Goal: Task Accomplishment & Management: Manage account settings

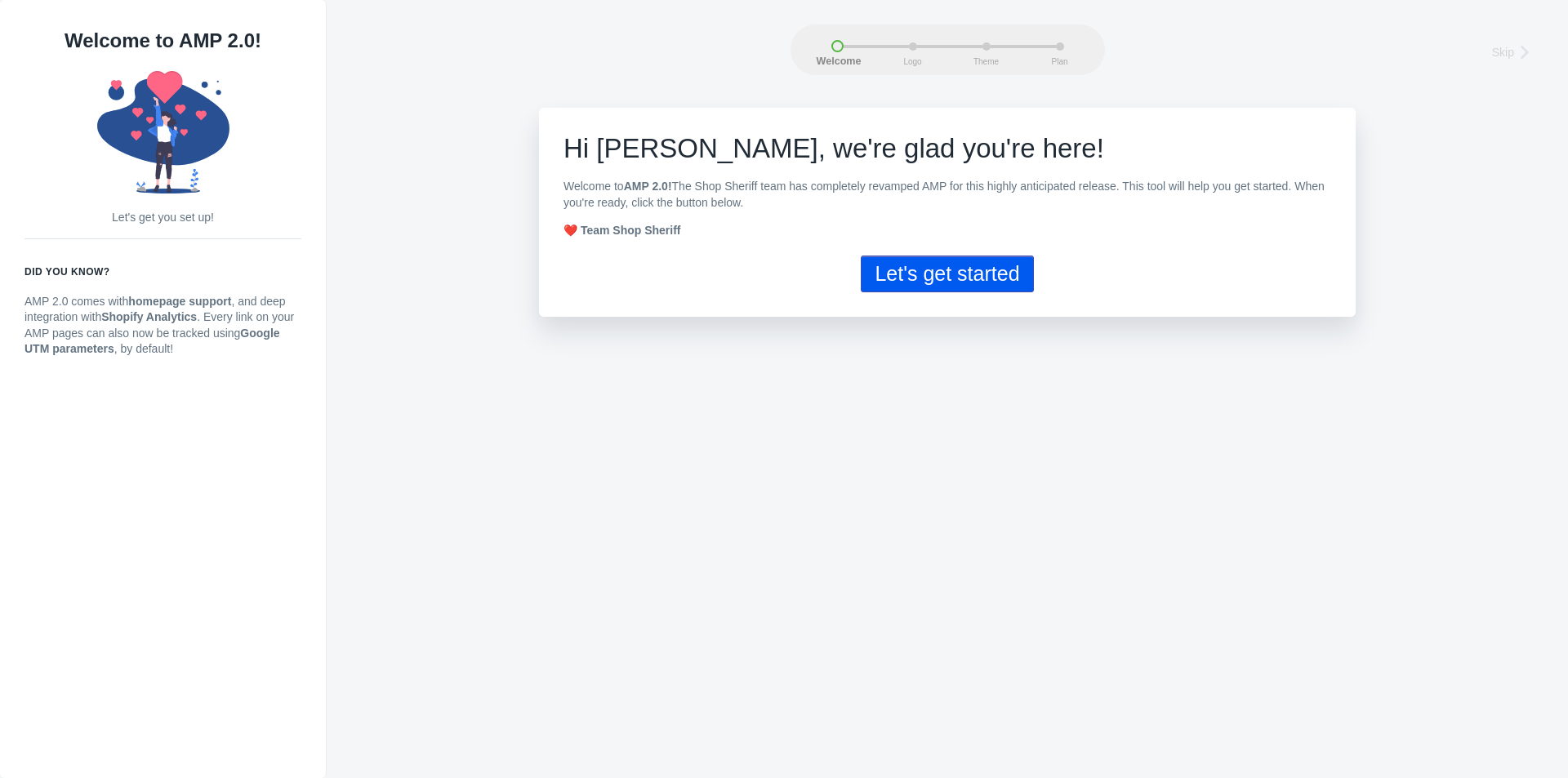
click at [982, 282] on button "Let's get started" at bounding box center [947, 274] width 172 height 36
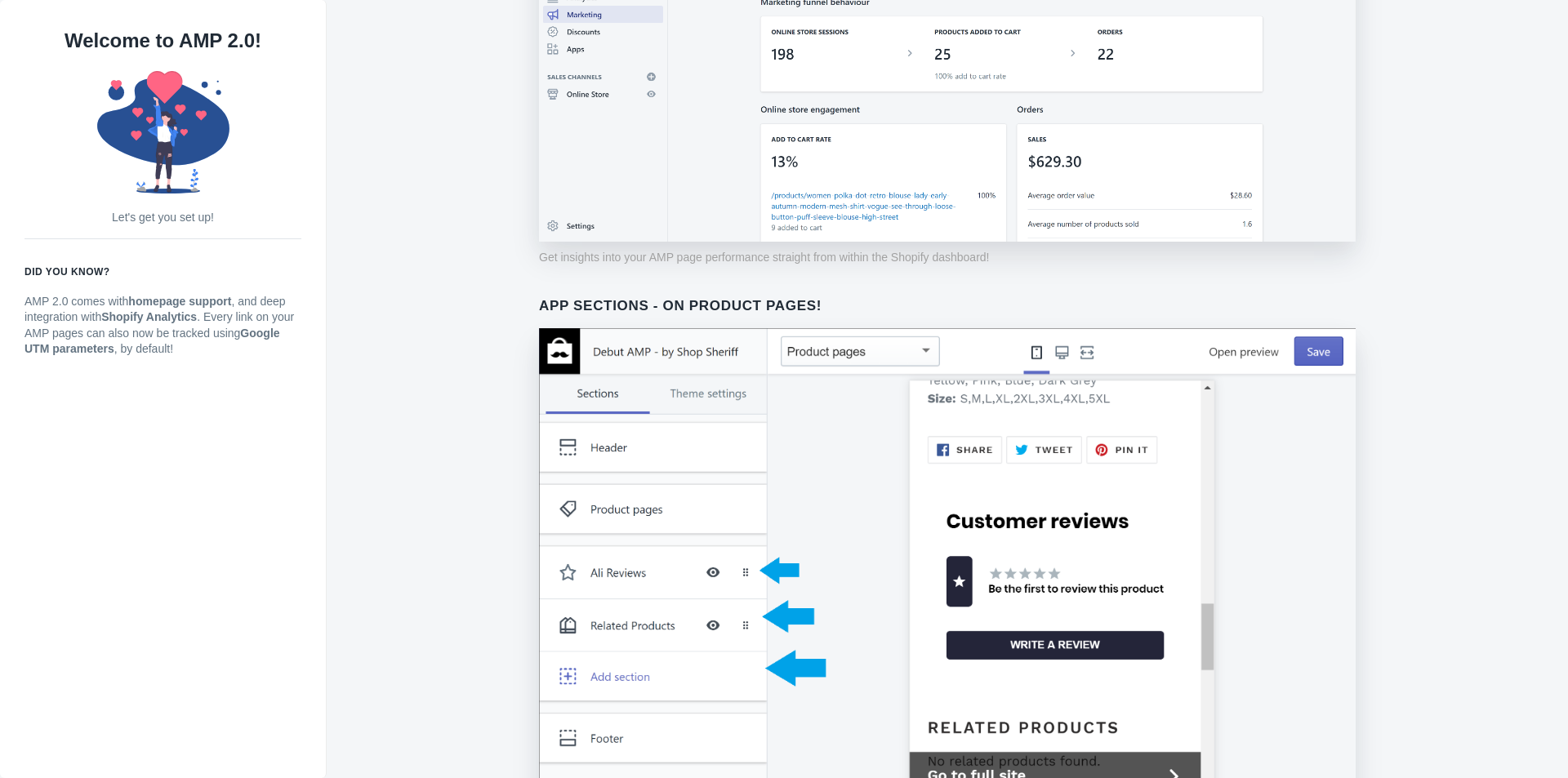
scroll to position [1129, 0]
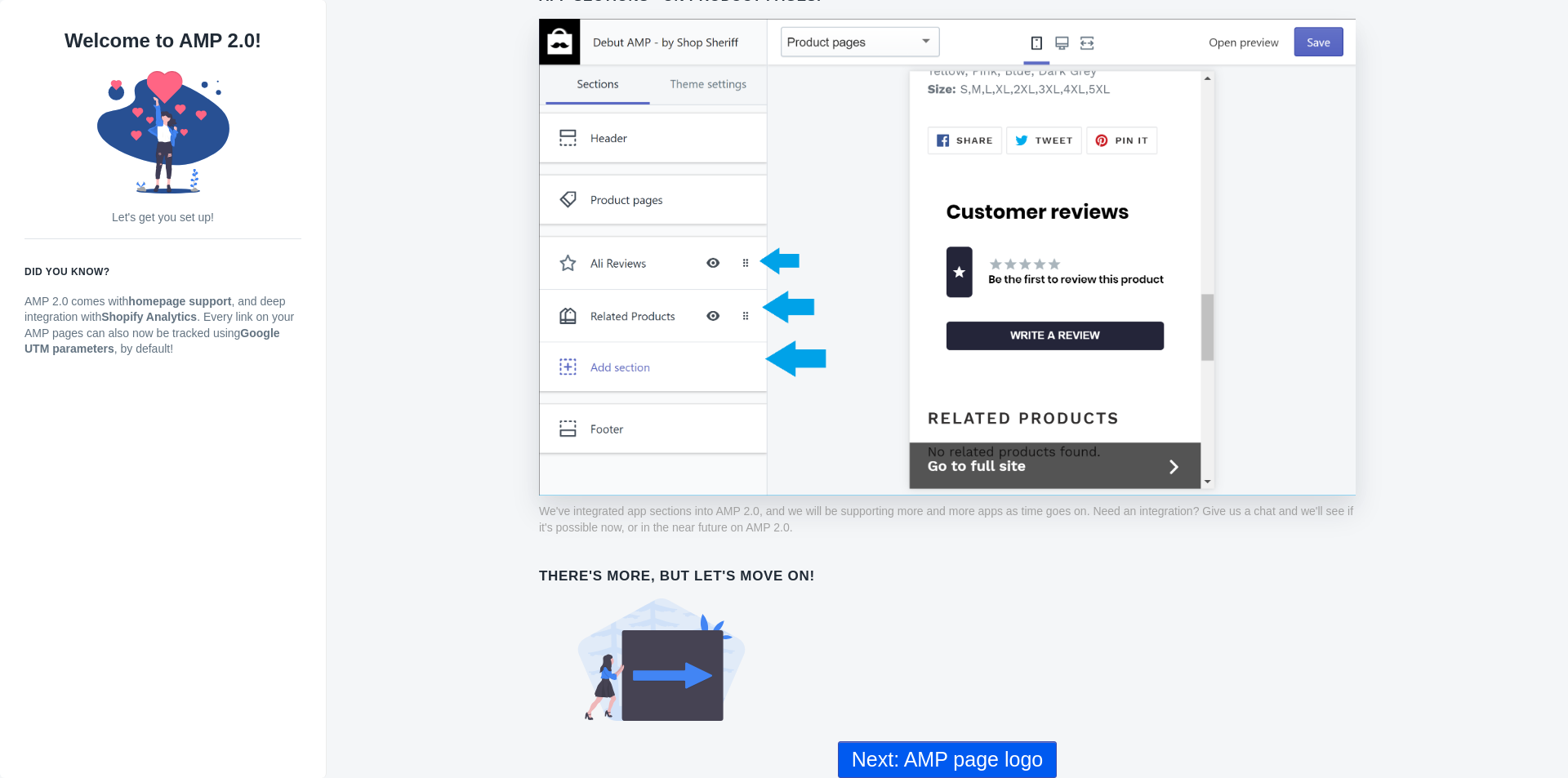
click at [955, 763] on button "Next: AMP page logo" at bounding box center [947, 760] width 219 height 36
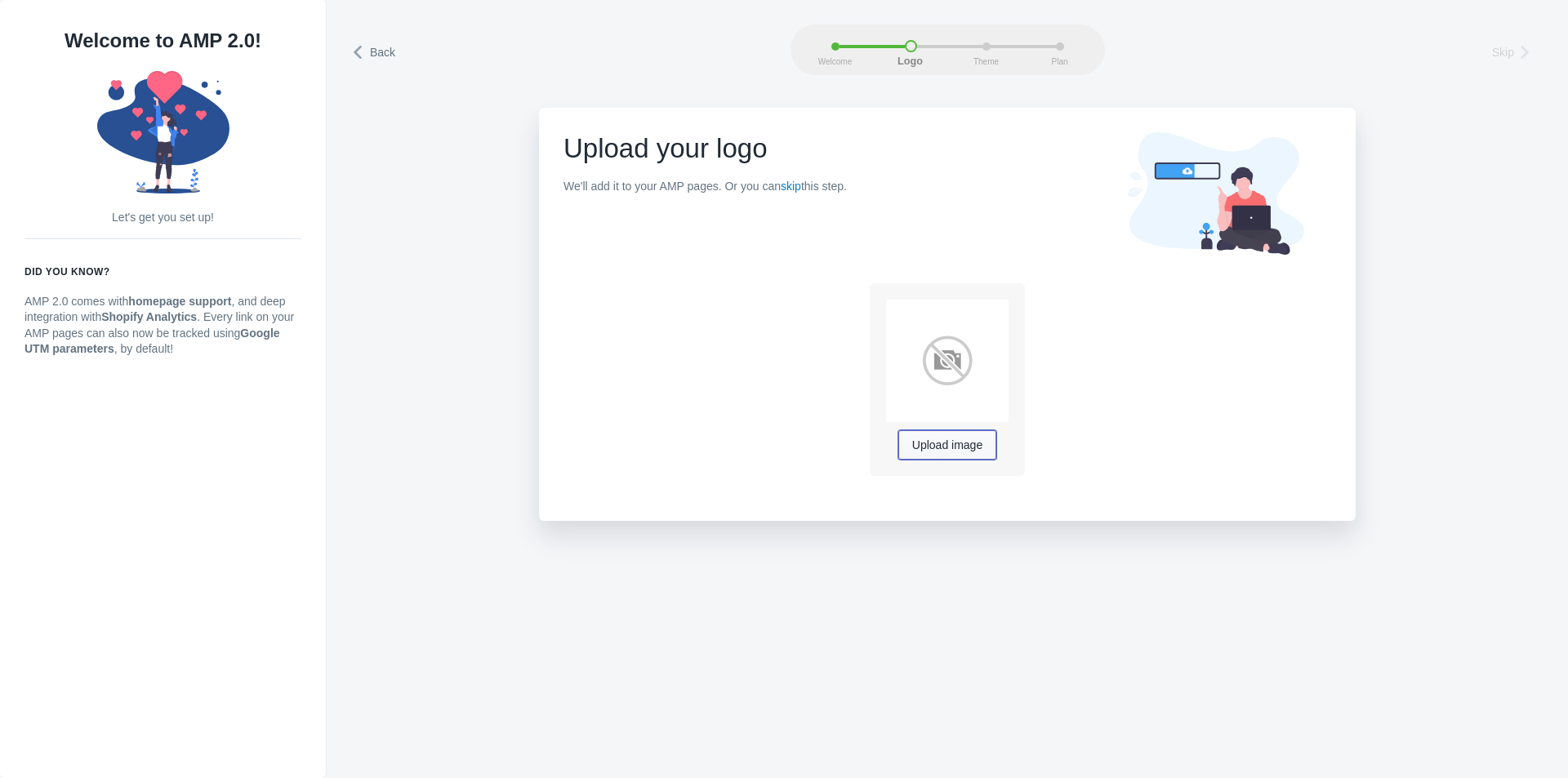
click at [956, 446] on span "Upload image" at bounding box center [947, 446] width 70 height 13
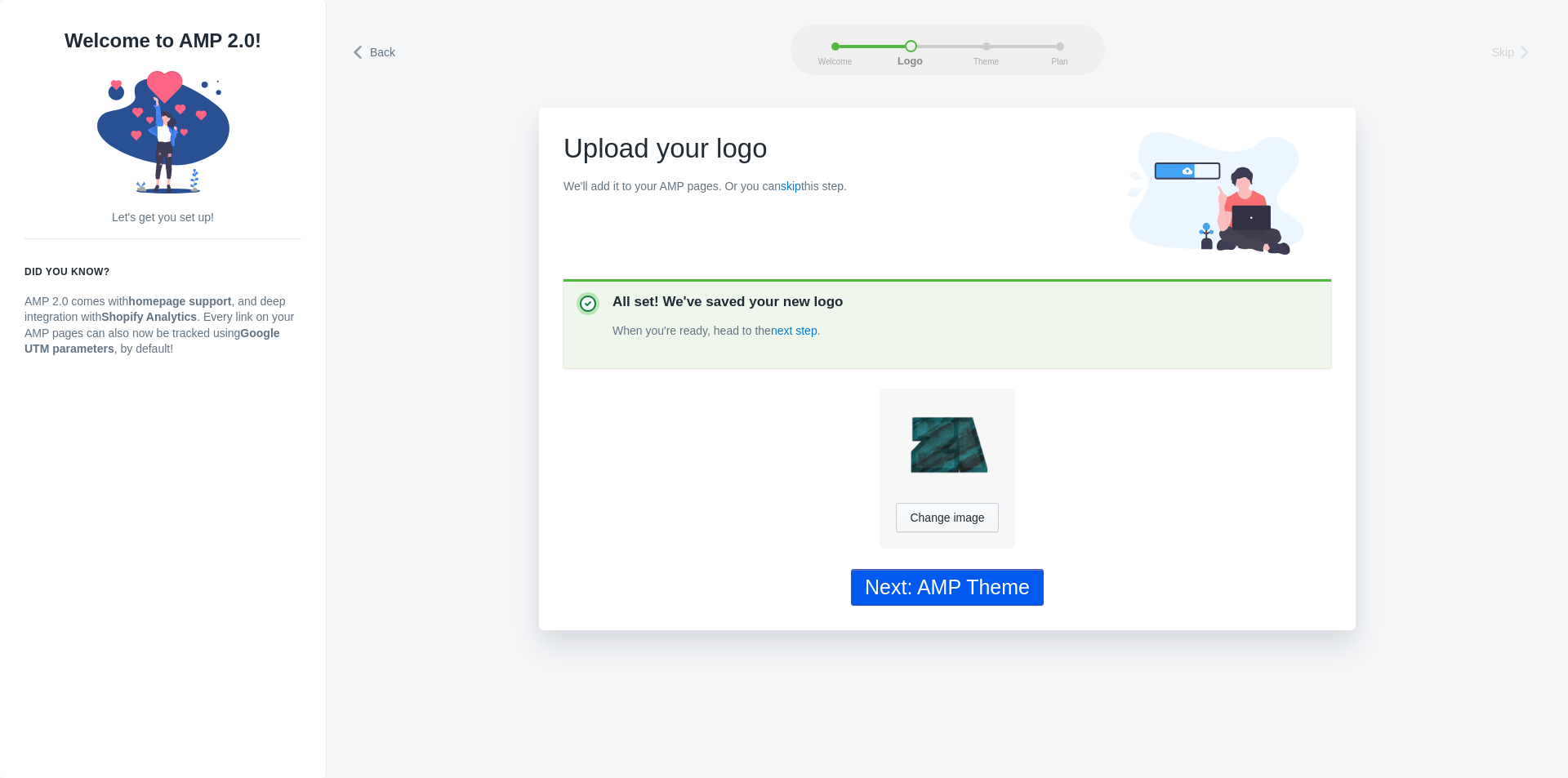
click at [987, 596] on div "Next: AMP Theme" at bounding box center [947, 587] width 165 height 24
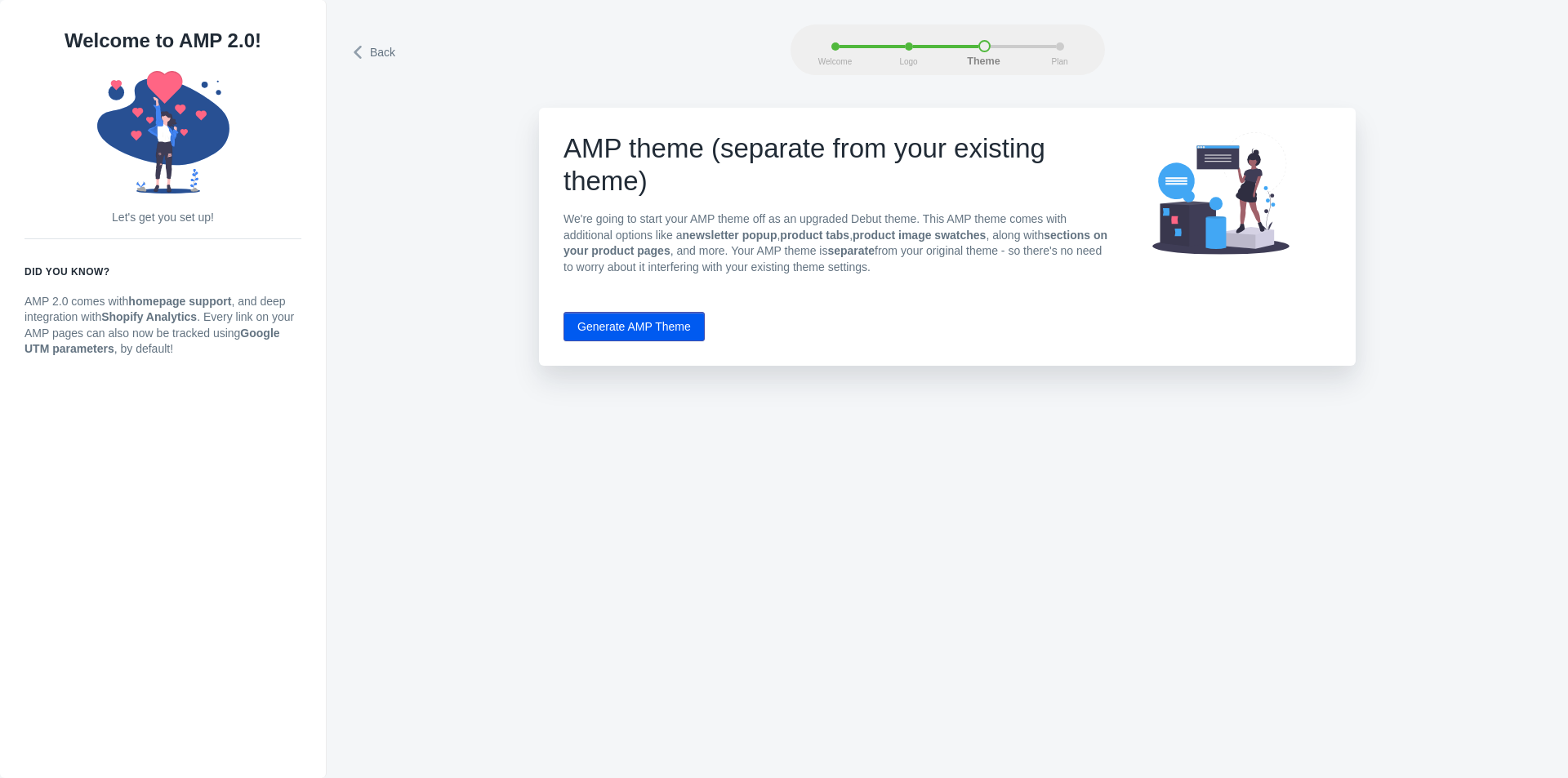
click at [675, 325] on button "Generate AMP Theme" at bounding box center [635, 326] width 142 height 30
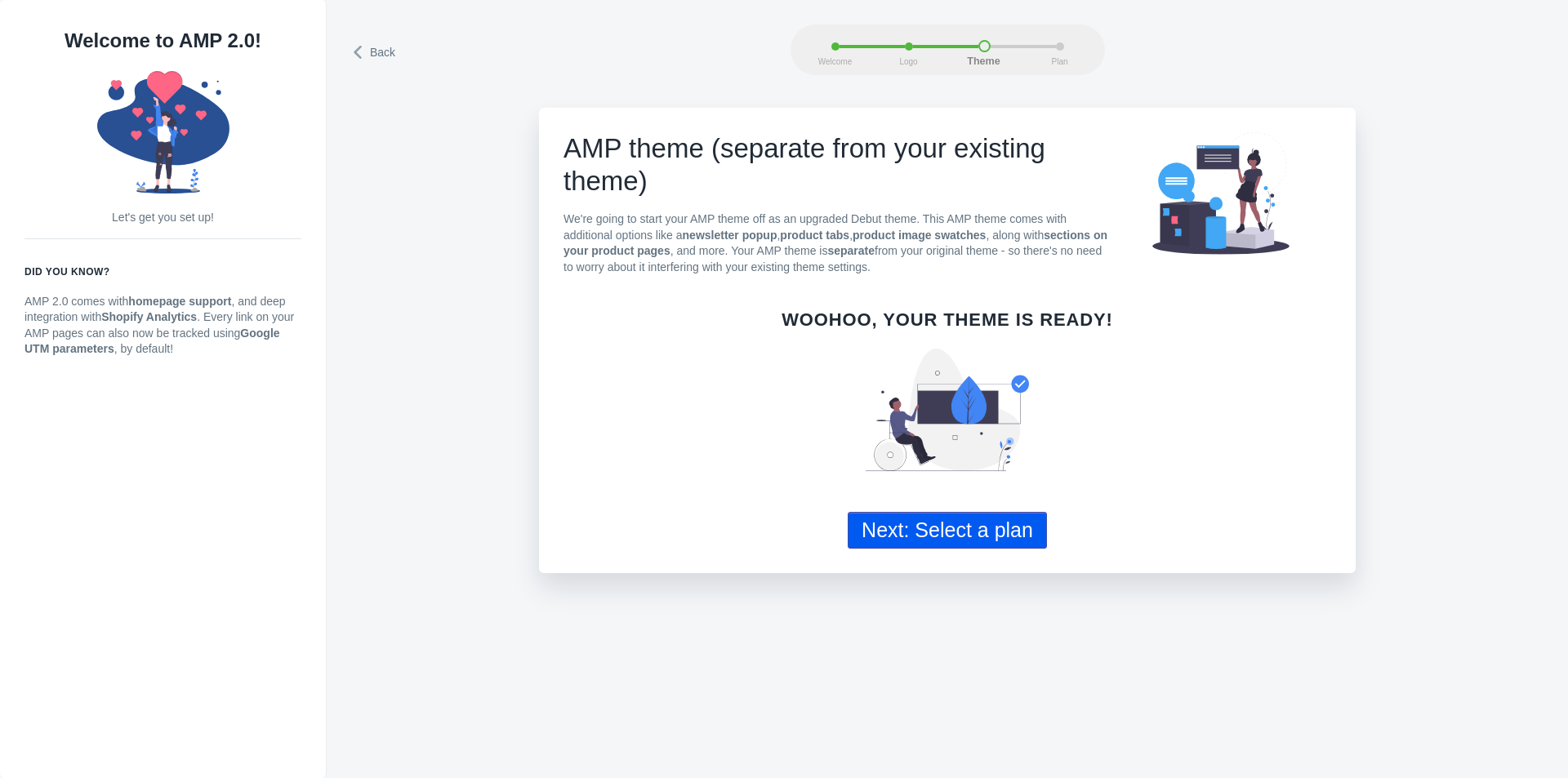
click at [922, 537] on button "Next: Select a plan" at bounding box center [948, 530] width 199 height 36
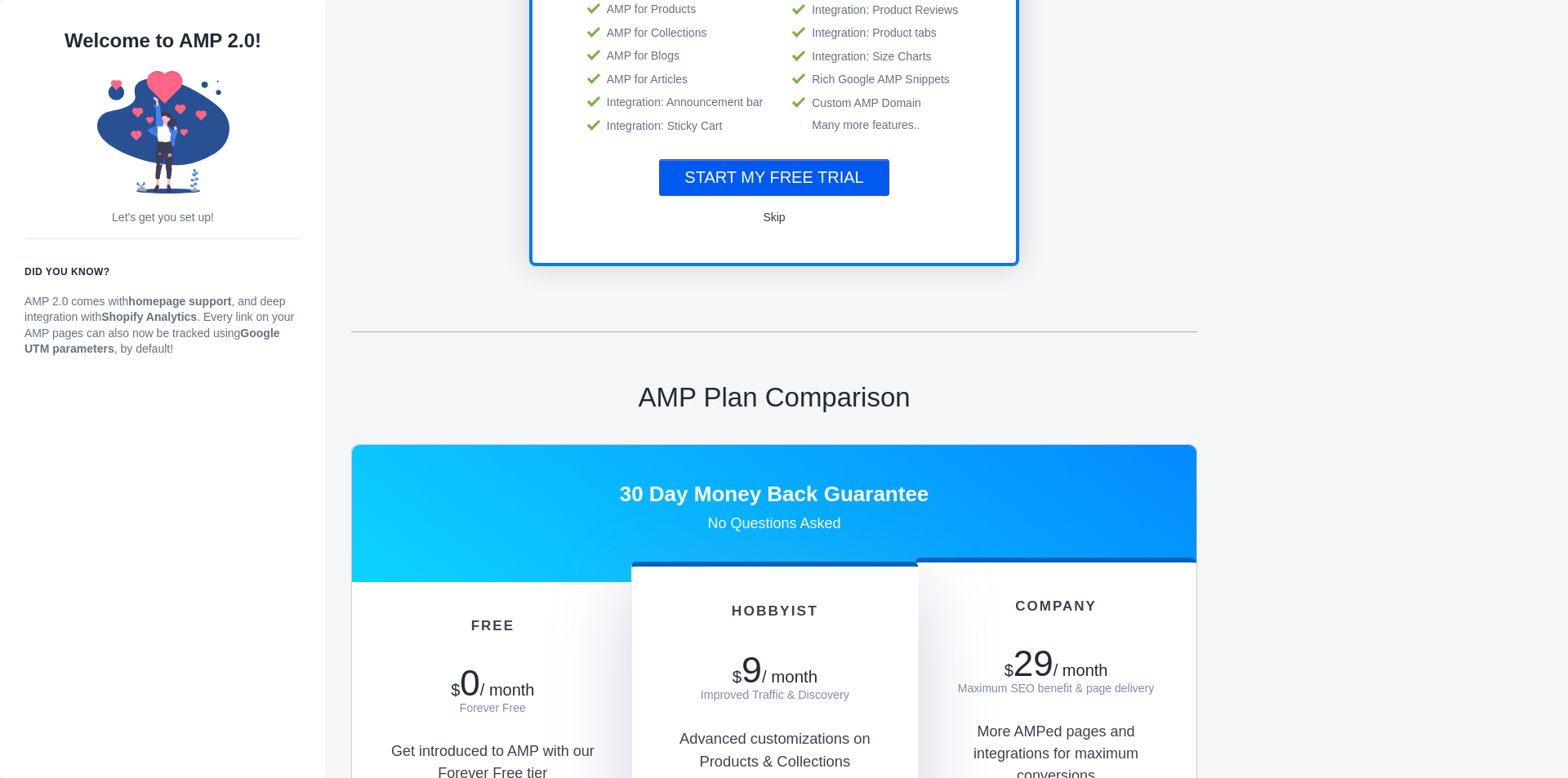
scroll to position [571, 0]
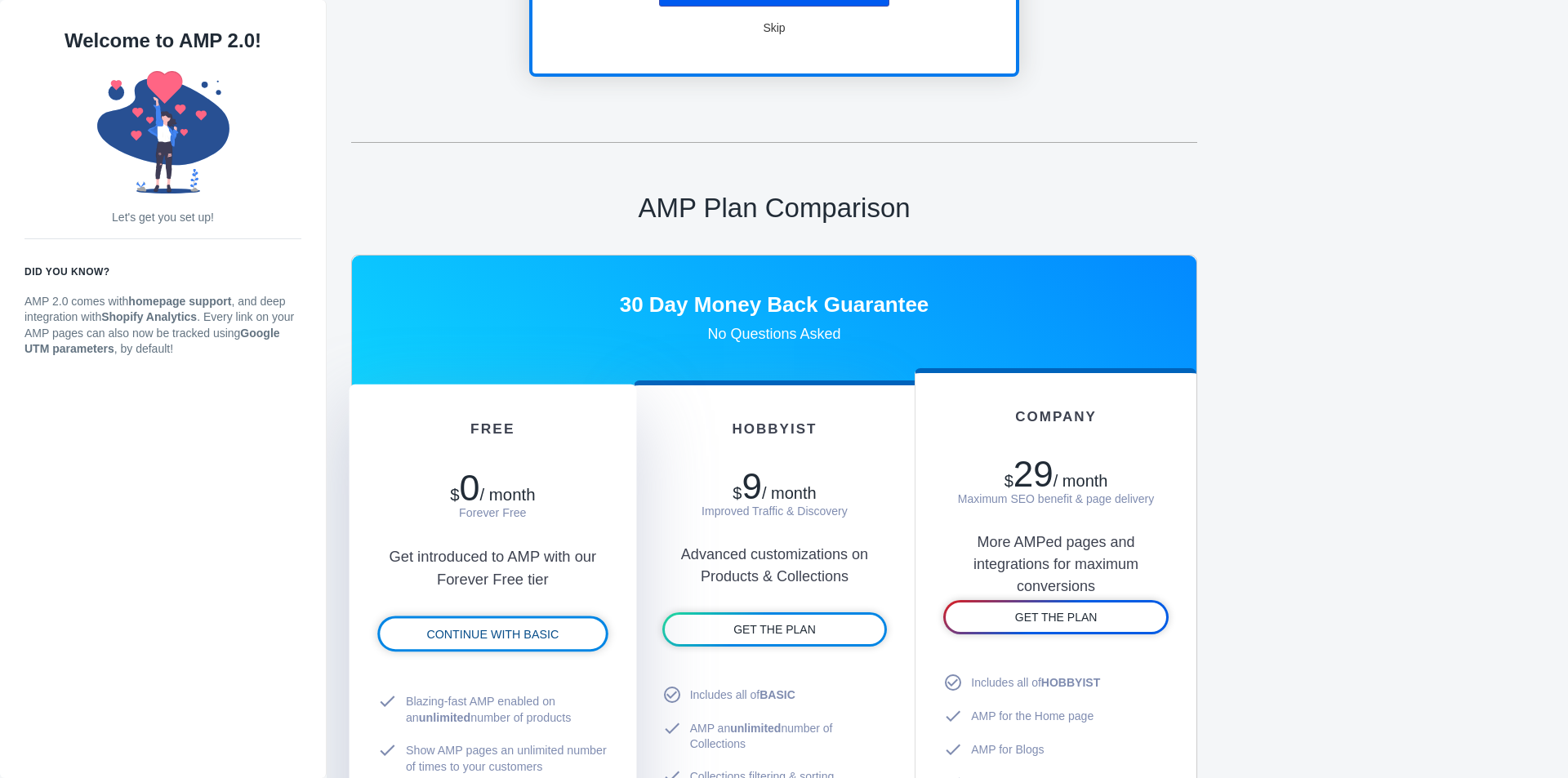
click at [502, 634] on span "CONTINUE WITH BASIC" at bounding box center [492, 634] width 132 height 13
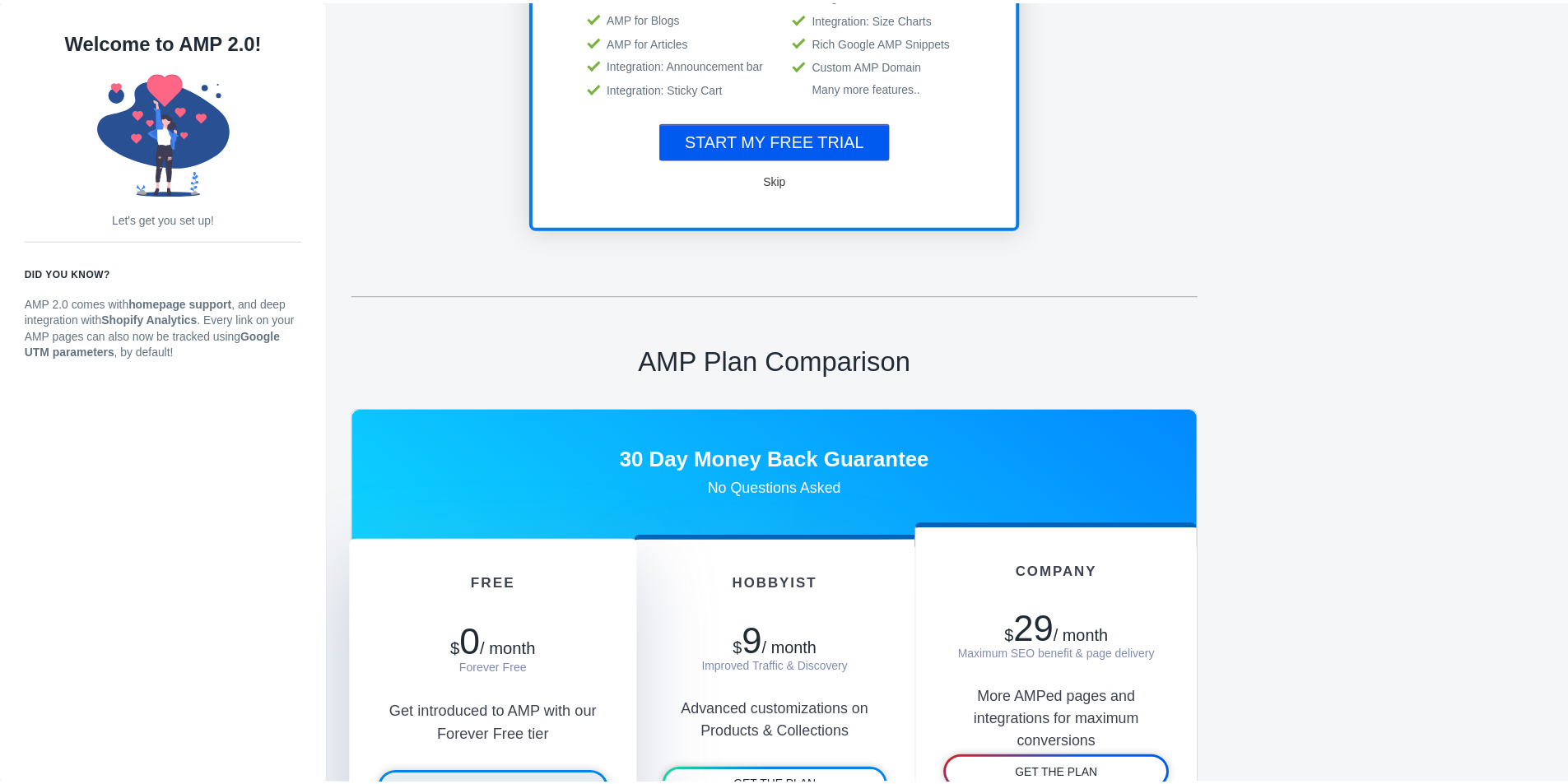
scroll to position [86, 0]
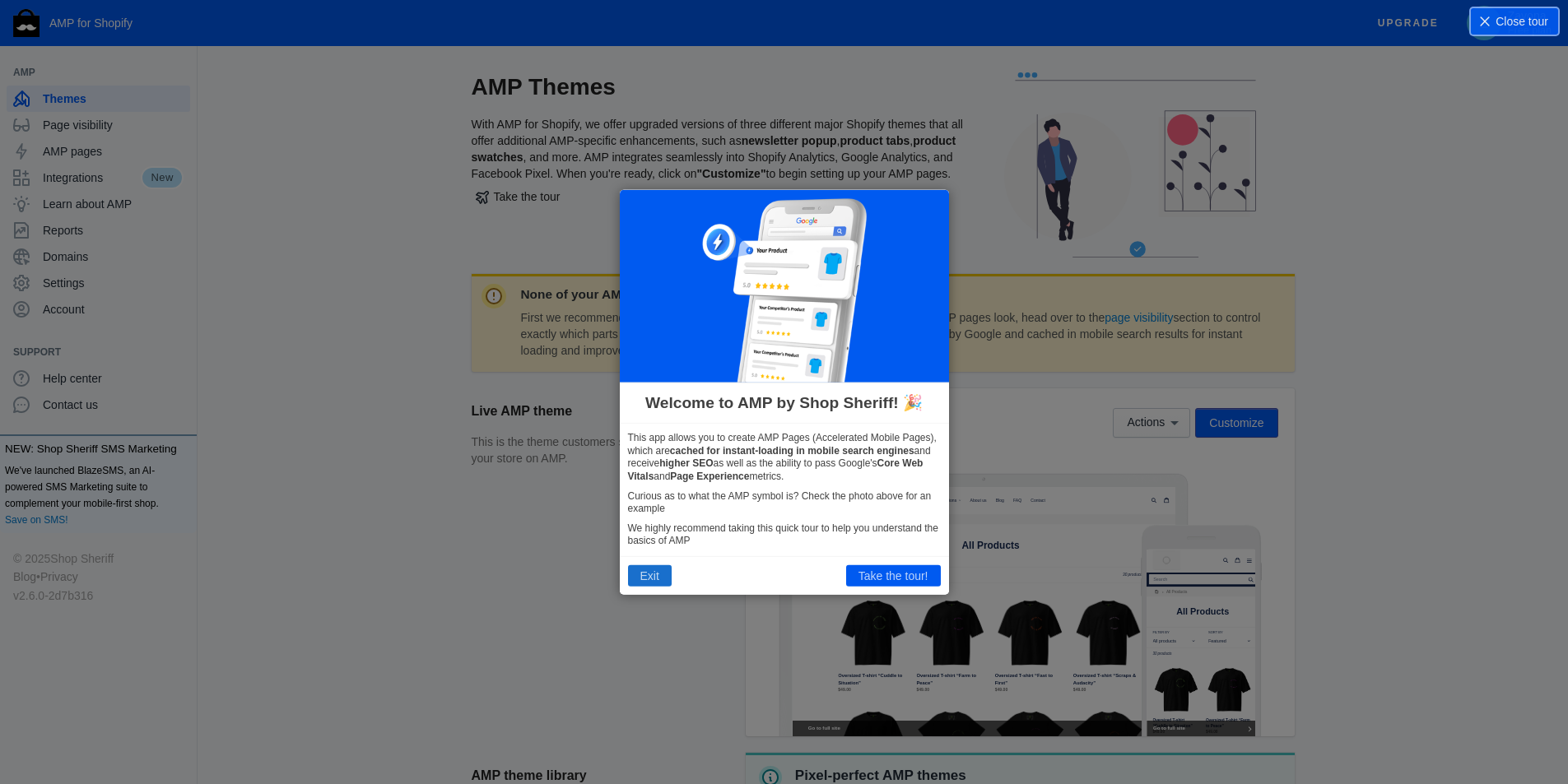
click at [650, 581] on button "Exit" at bounding box center [649, 576] width 43 height 21
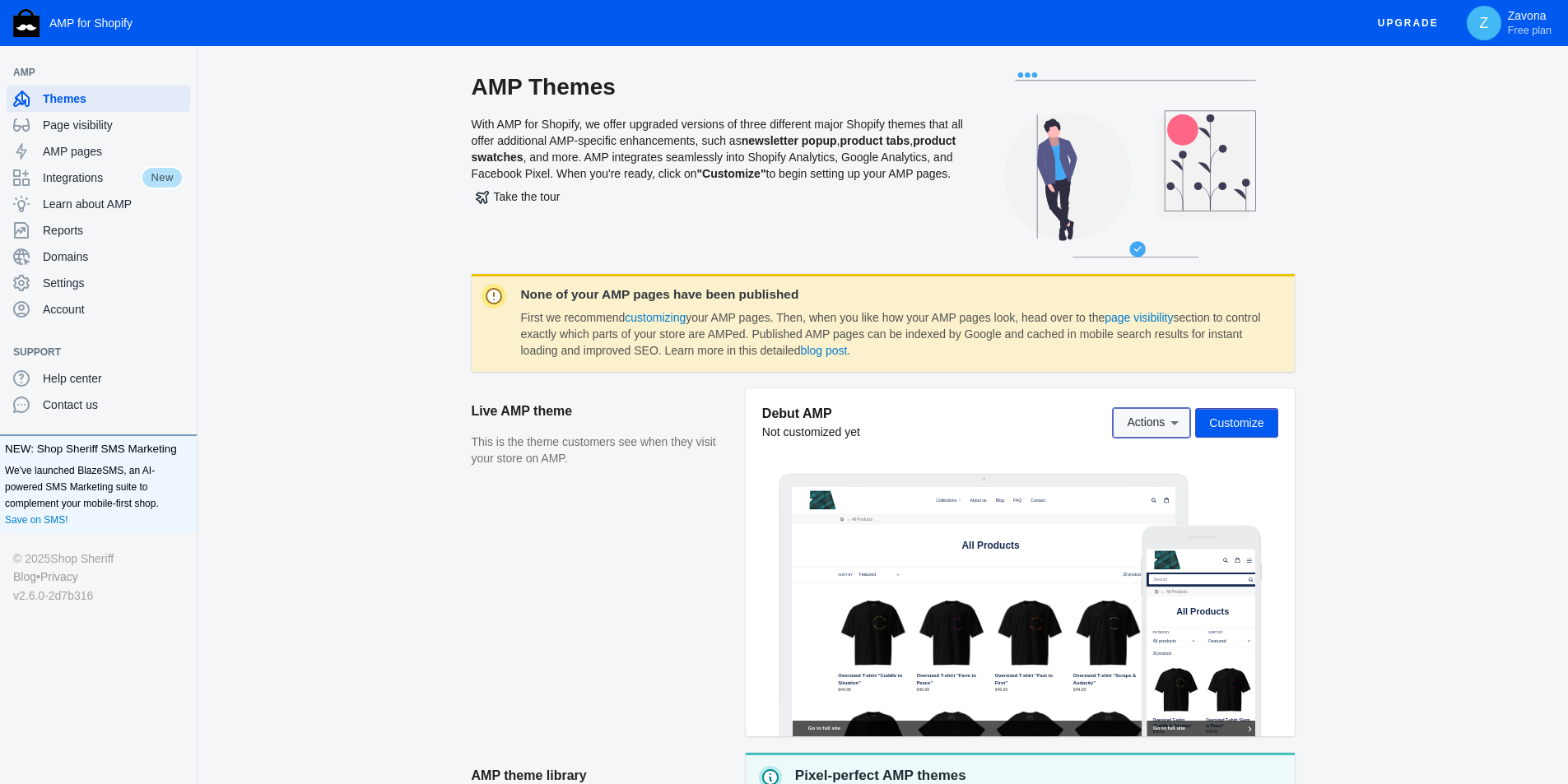
click at [1176, 428] on icon at bounding box center [1174, 422] width 16 height 16
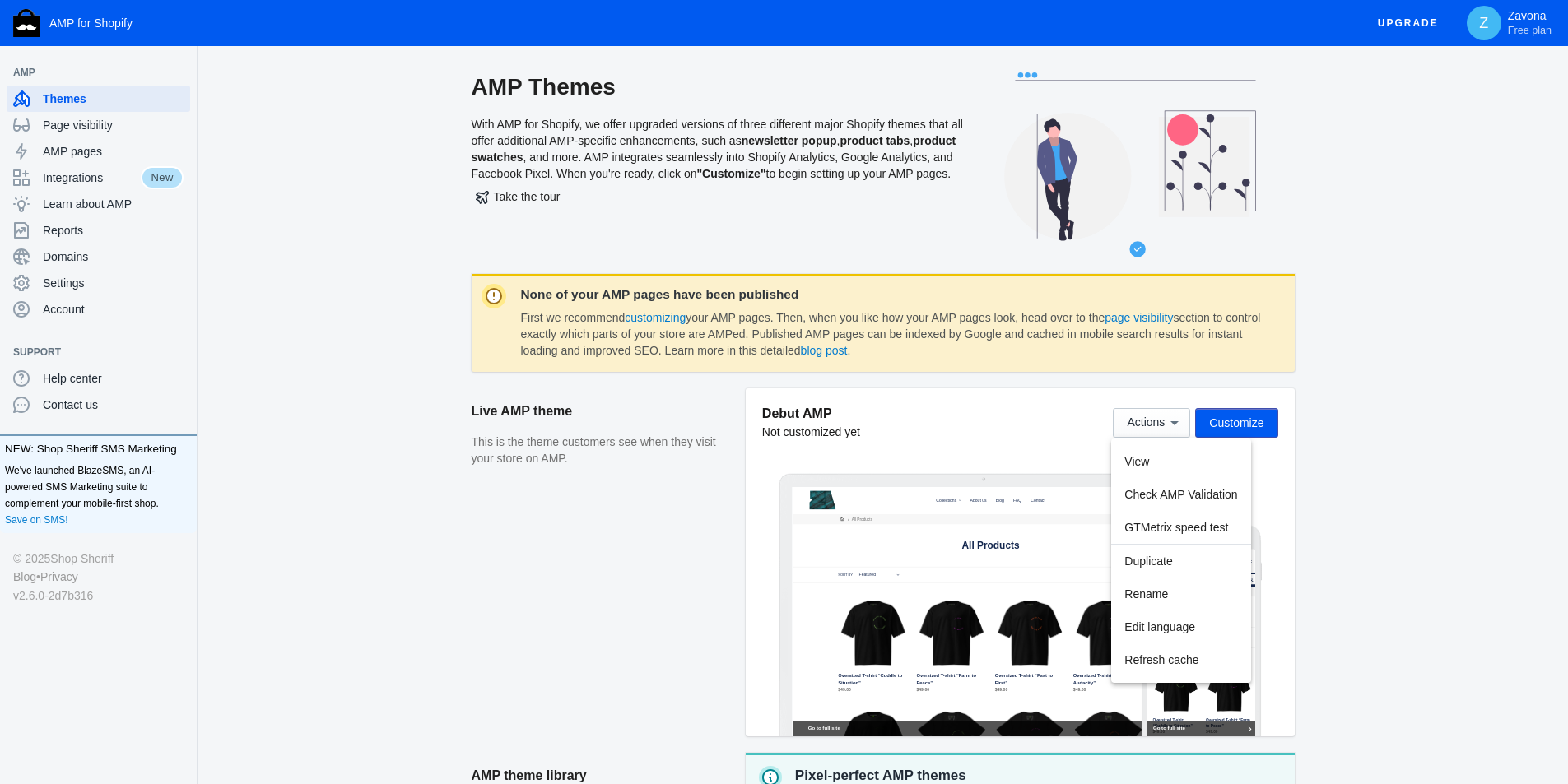
click at [1224, 428] on div at bounding box center [784, 392] width 1568 height 784
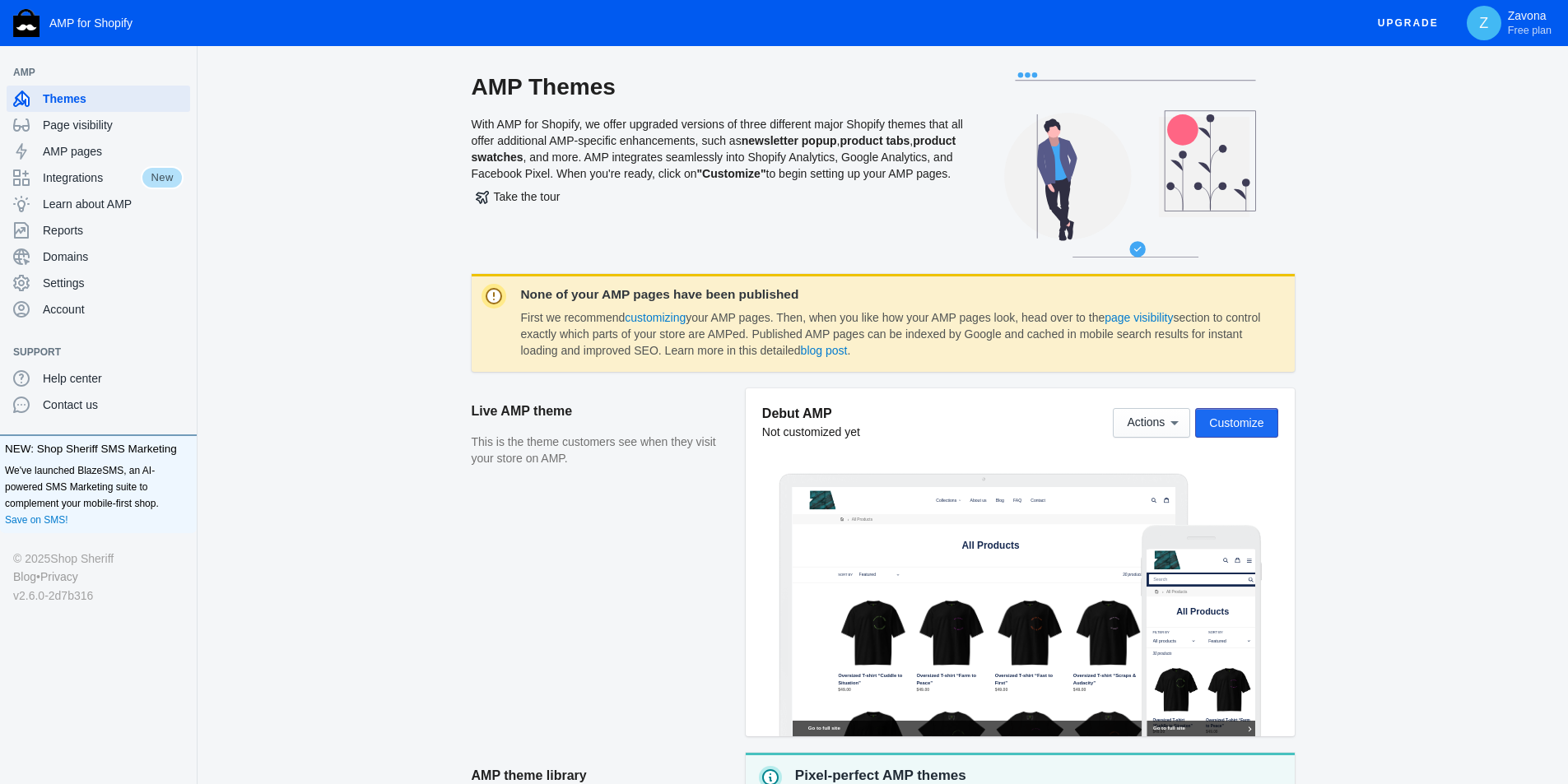
click at [1224, 428] on span "Customize" at bounding box center [1236, 423] width 54 height 14
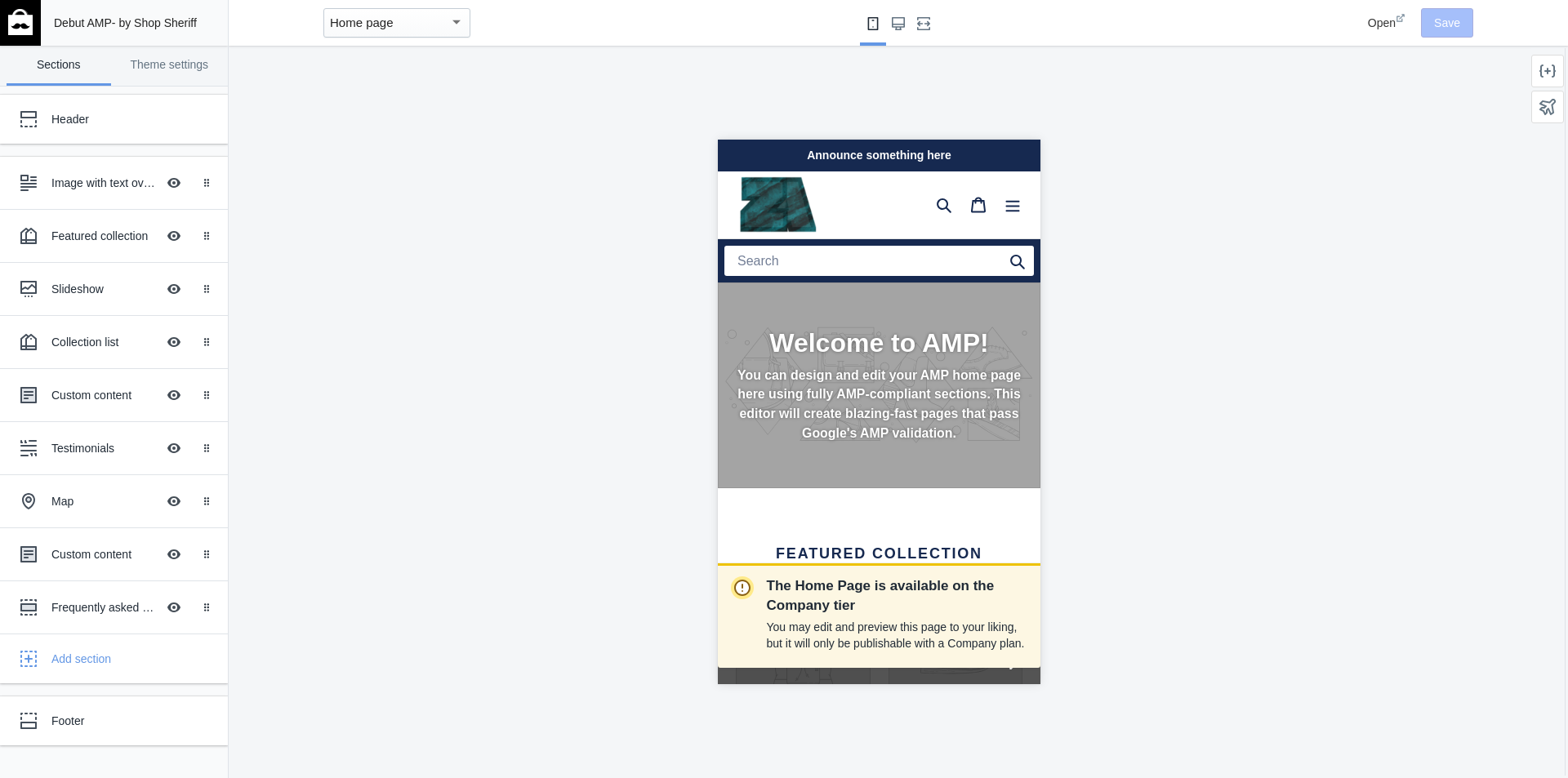
scroll to position [0, 275]
click at [9, 20] on img at bounding box center [21, 21] width 25 height 26
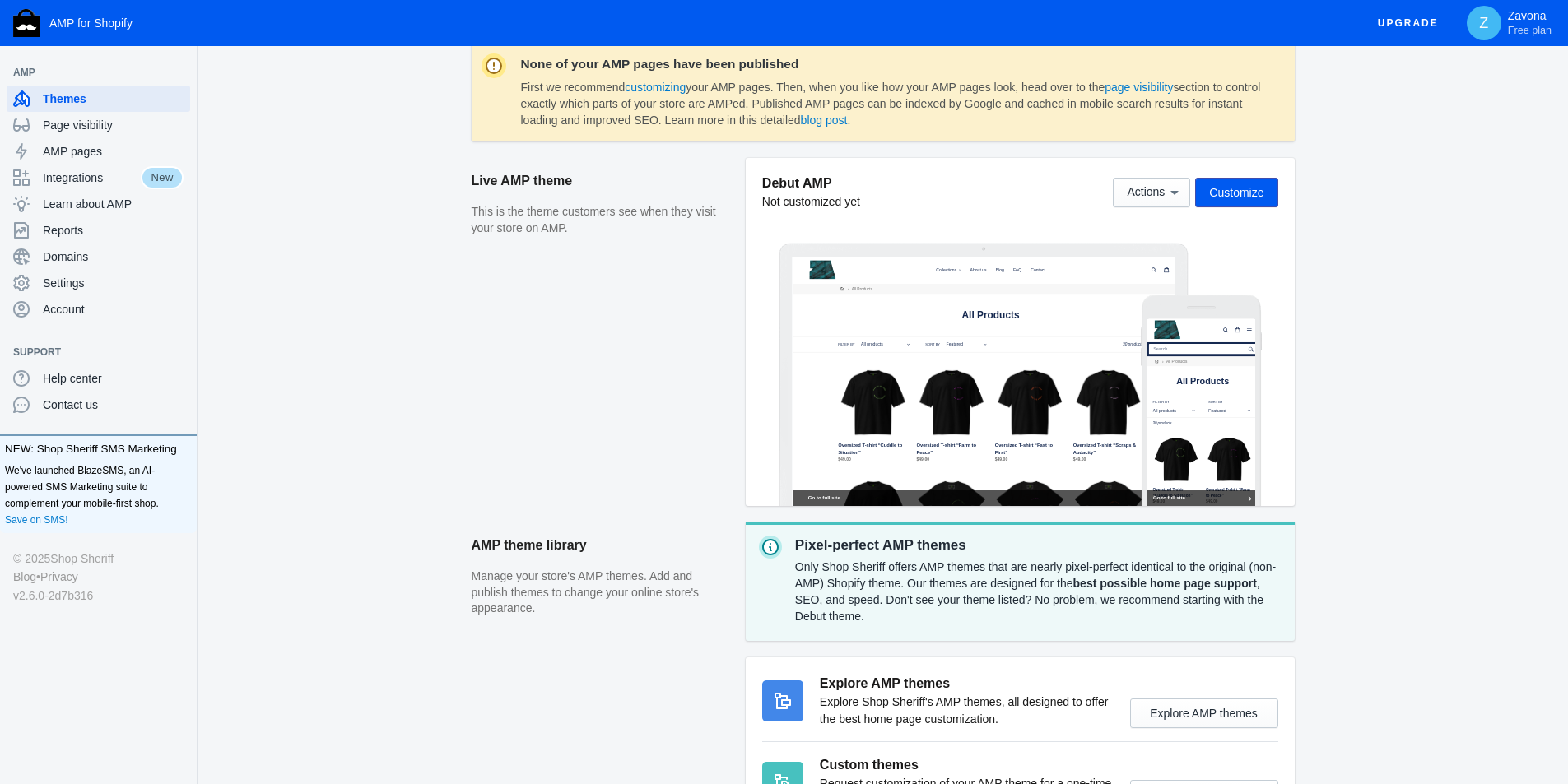
scroll to position [365, 0]
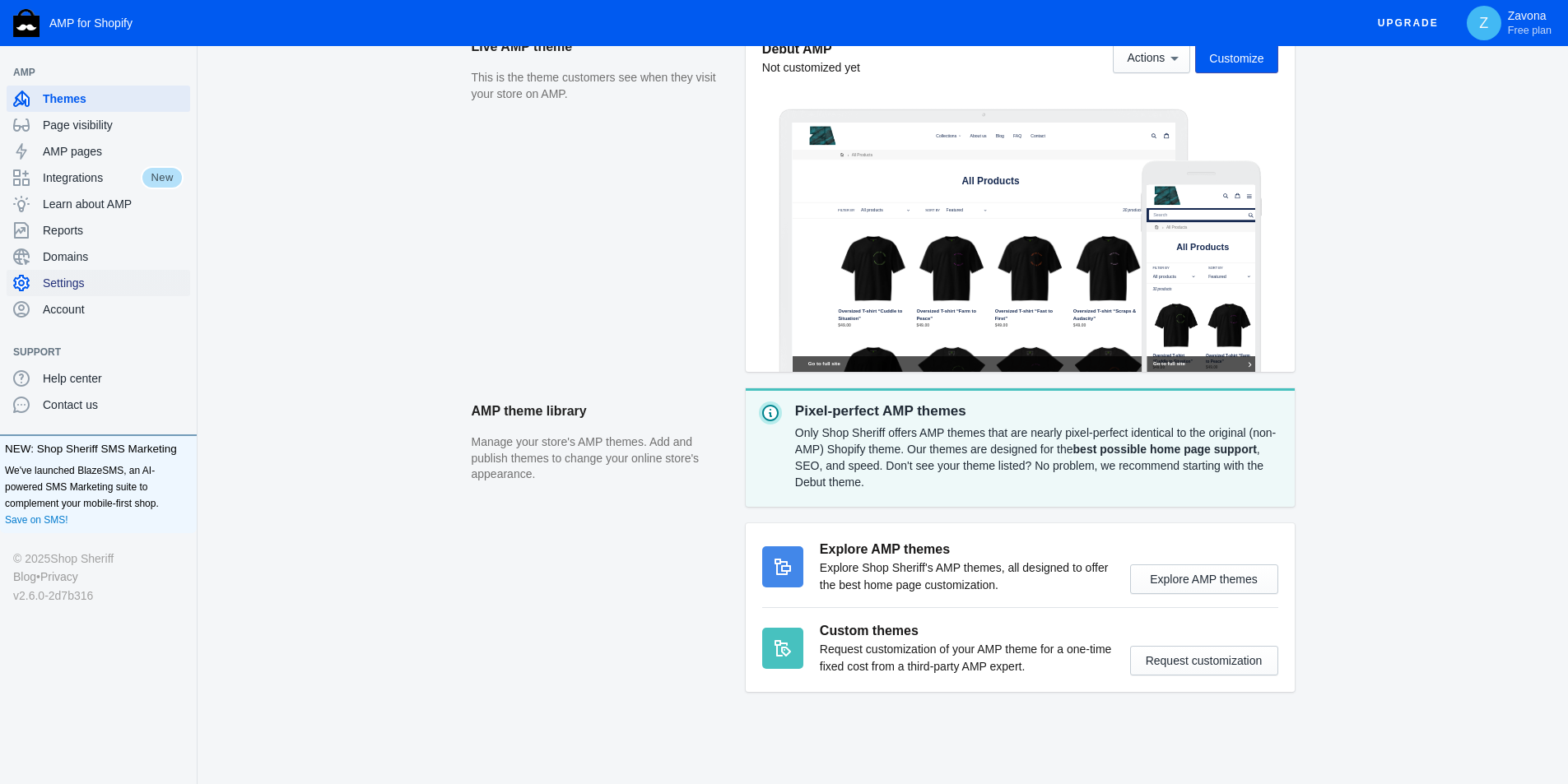
click at [77, 294] on div "Settings" at bounding box center [98, 283] width 171 height 26
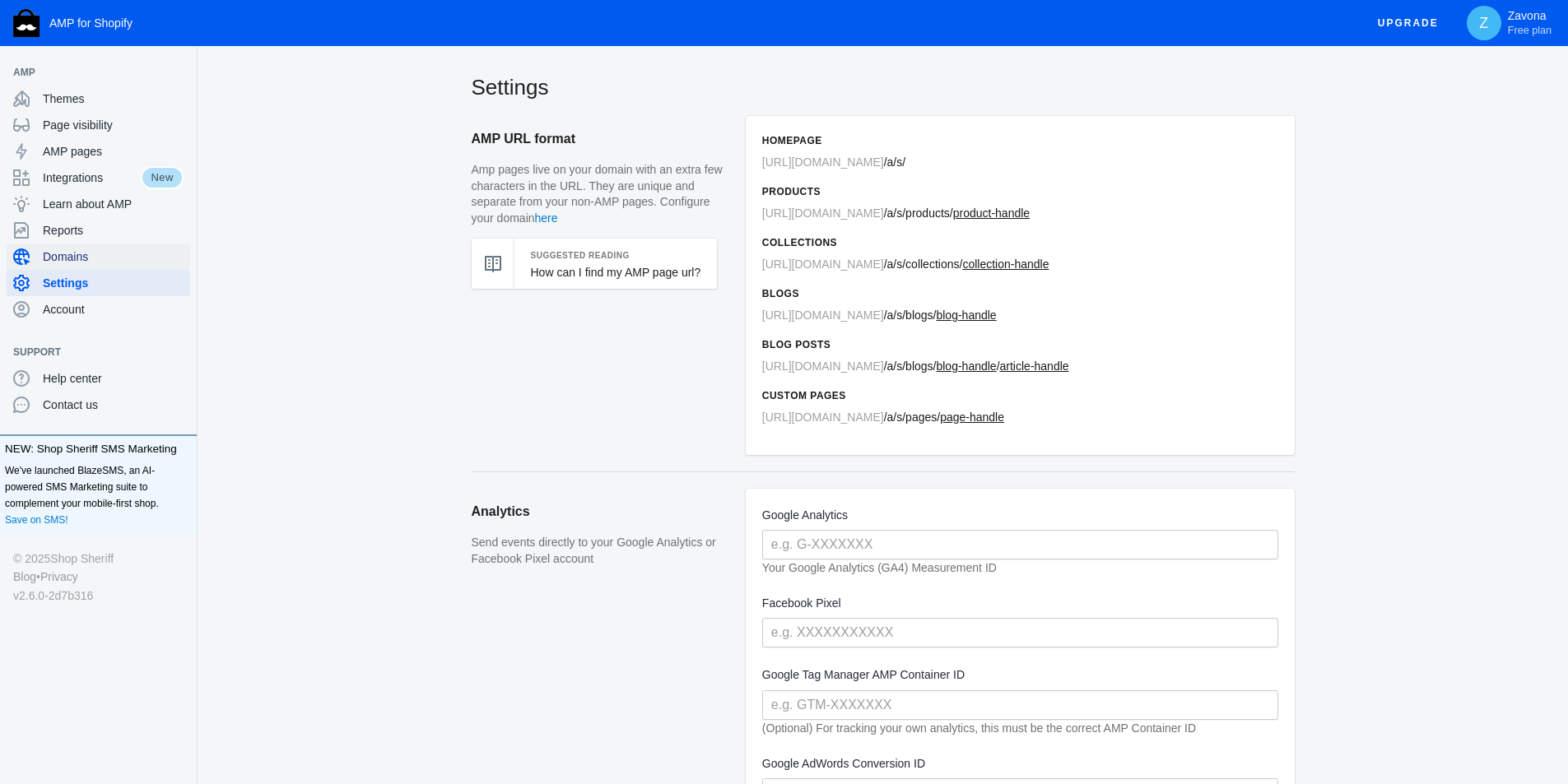
click at [79, 264] on span "Domains" at bounding box center [113, 257] width 141 height 16
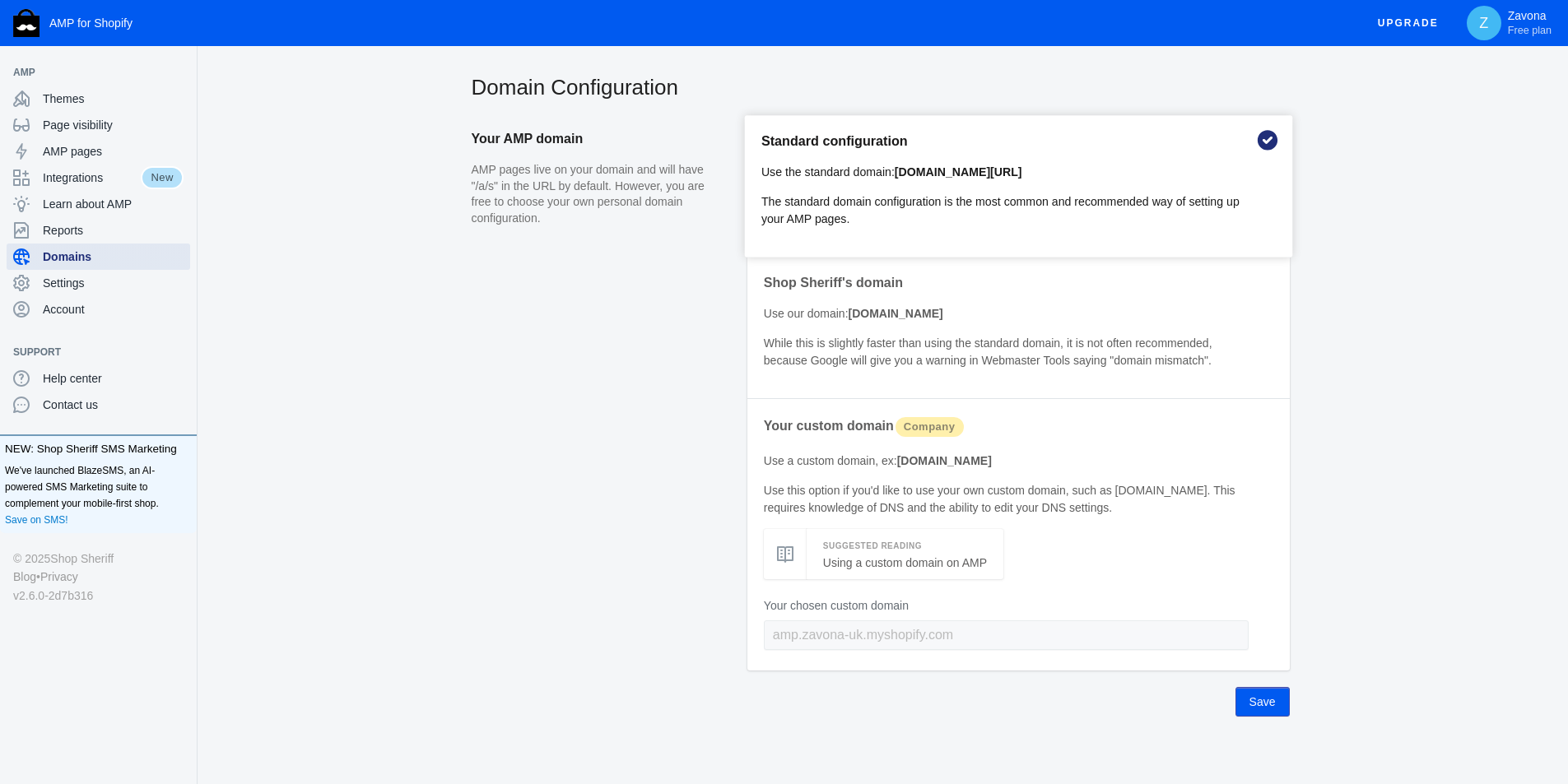
click at [86, 247] on div "Domains" at bounding box center [98, 257] width 171 height 26
click at [91, 236] on span "Reports" at bounding box center [113, 230] width 141 height 16
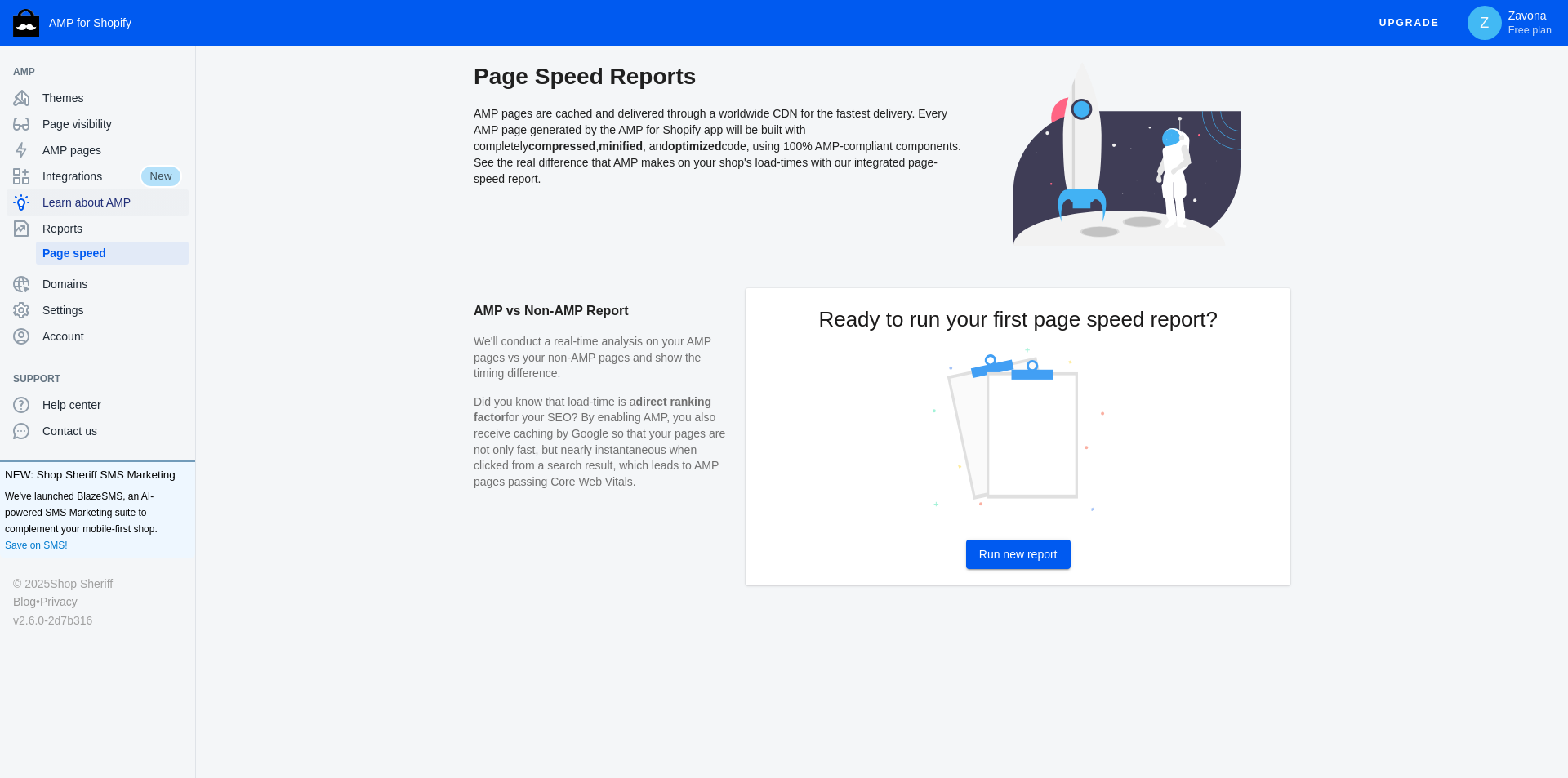
click at [109, 201] on span "Learn about AMP" at bounding box center [112, 202] width 140 height 16
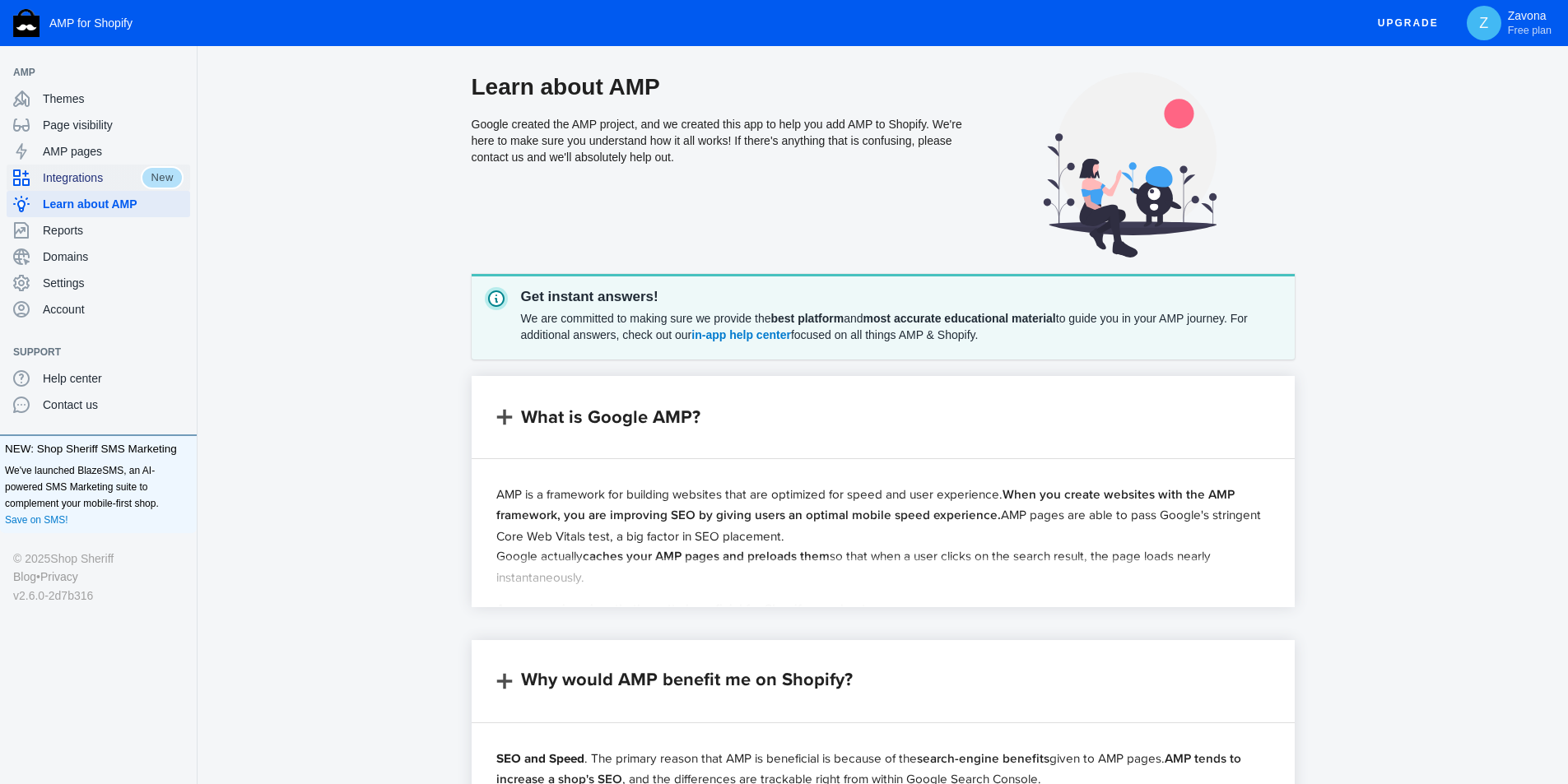
click at [101, 178] on span "Integrations" at bounding box center [92, 177] width 98 height 16
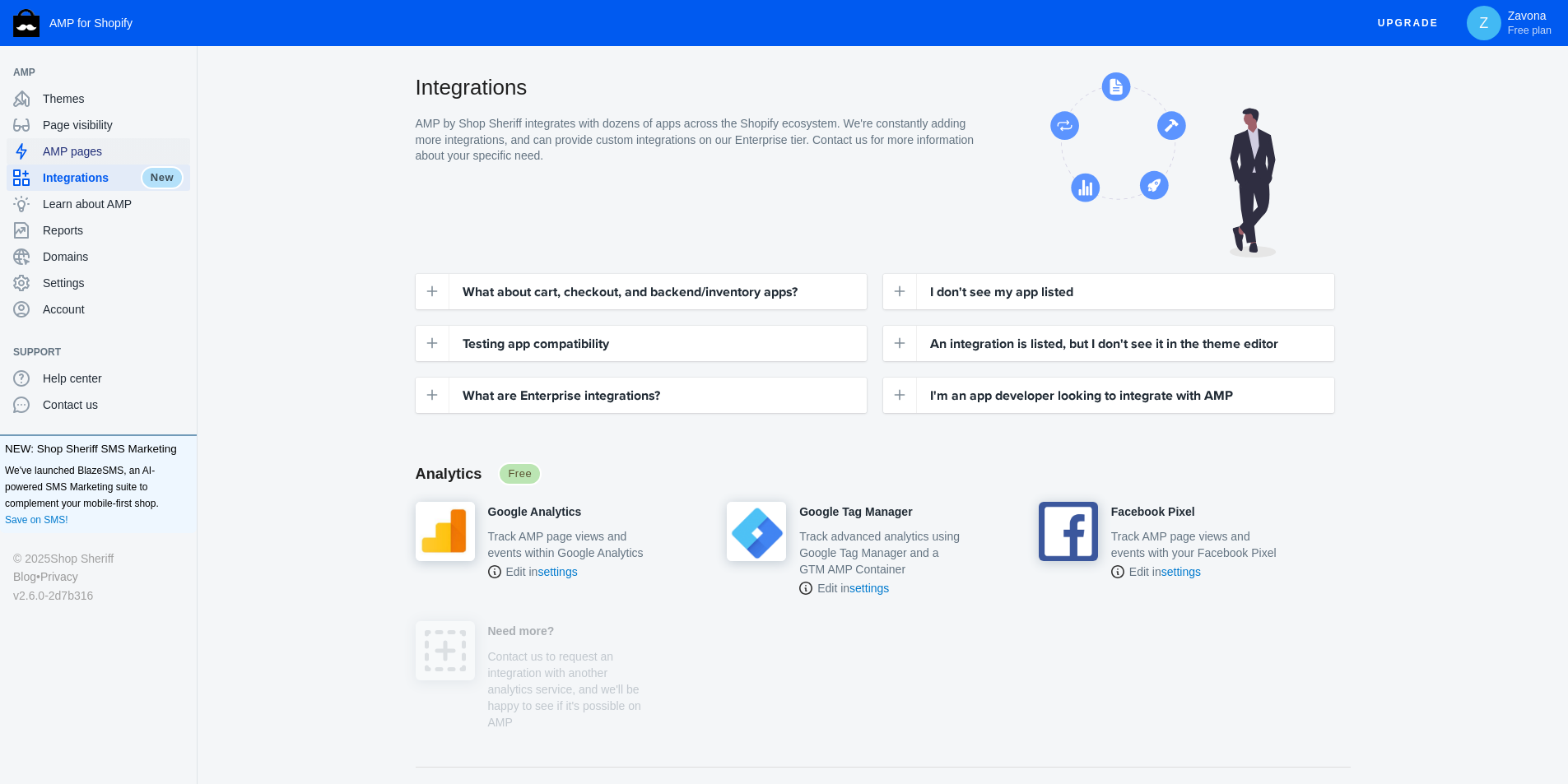
click at [94, 158] on span "AMP pages" at bounding box center [113, 150] width 141 height 16
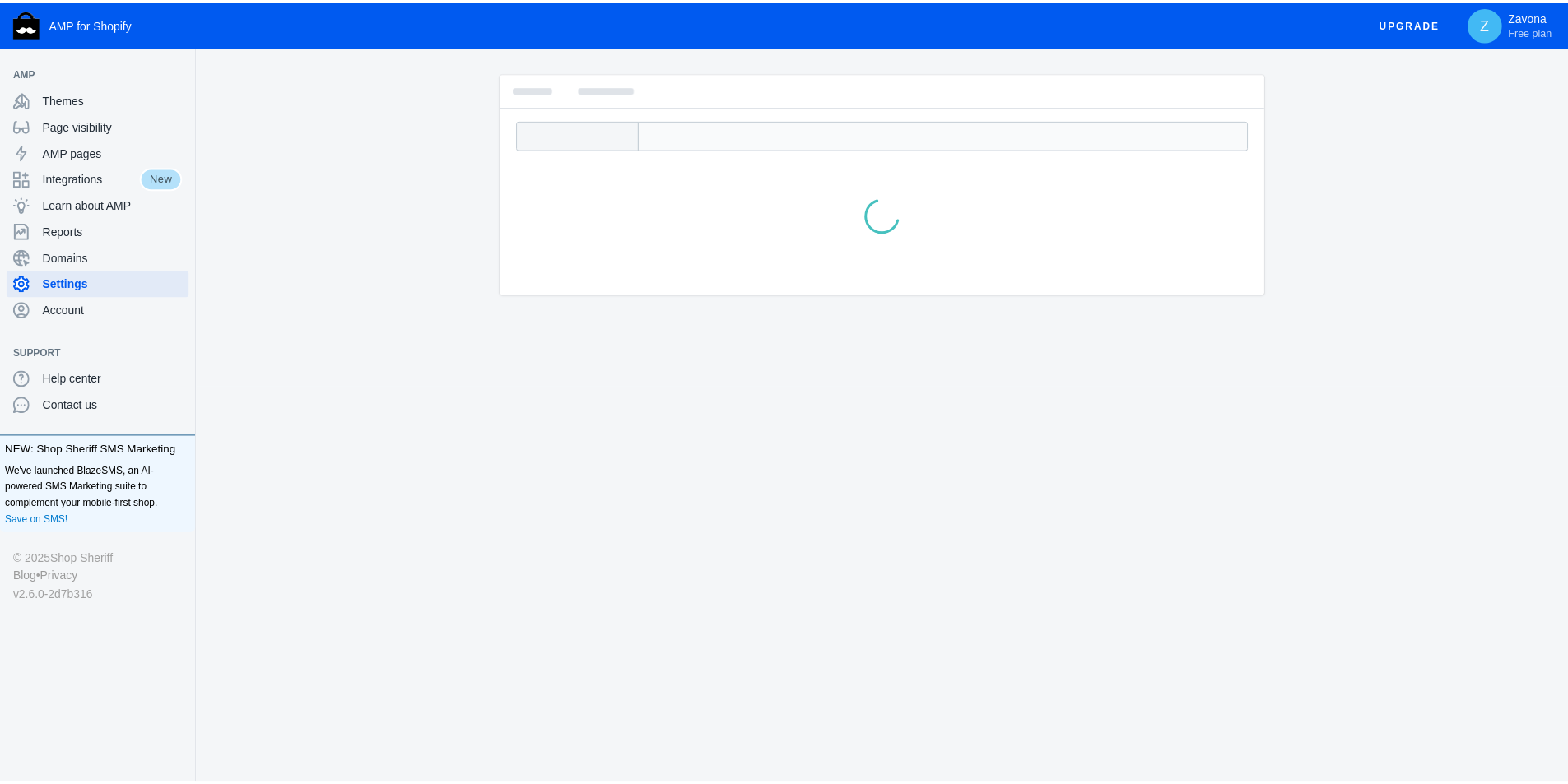
scroll to position [89, 0]
